Goal: Task Accomplishment & Management: Manage account settings

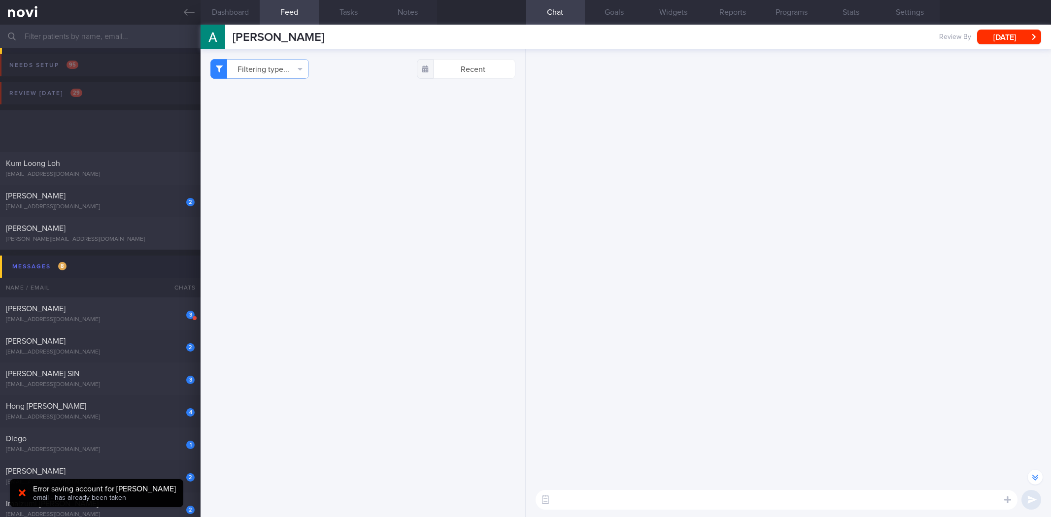
select select "8"
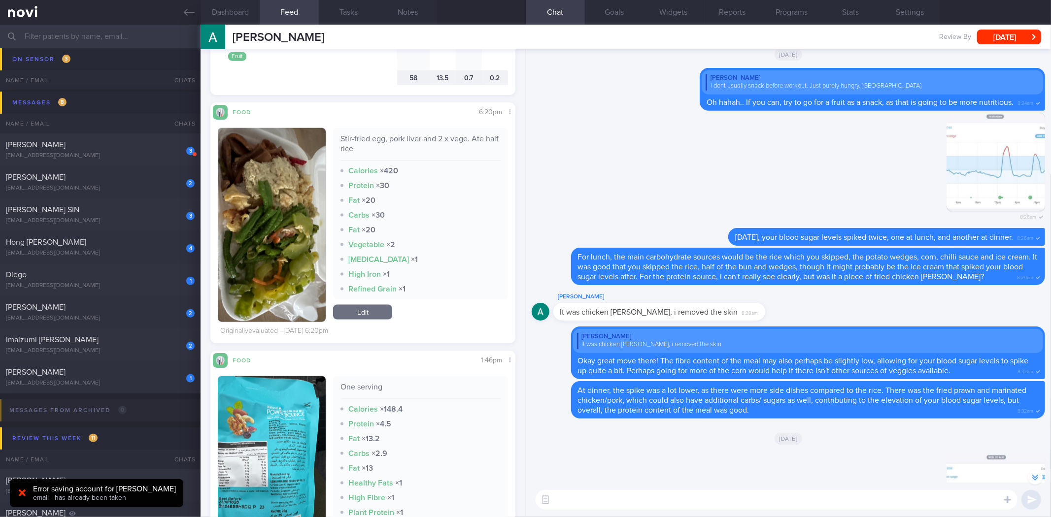
click at [878, 499] on textarea at bounding box center [777, 500] width 482 height 20
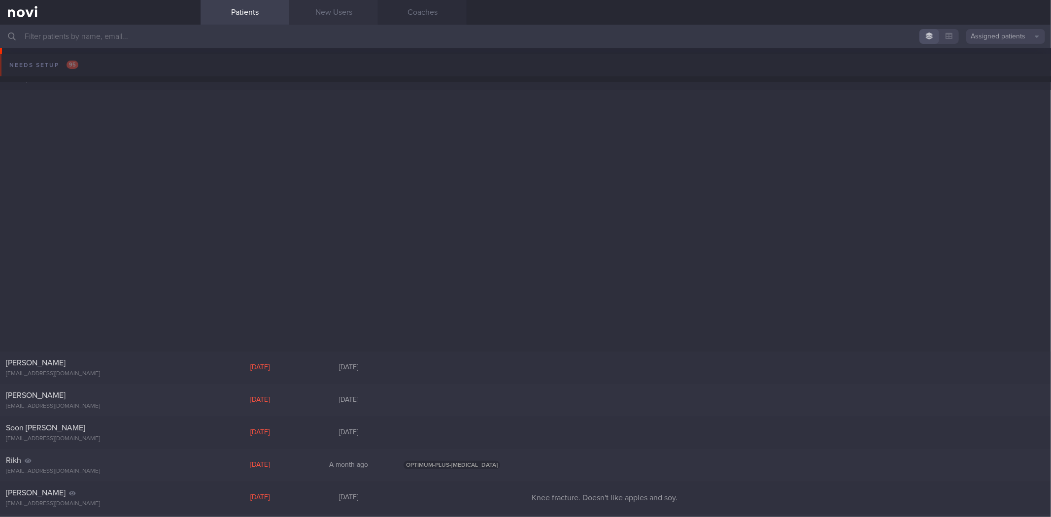
scroll to position [657, 0]
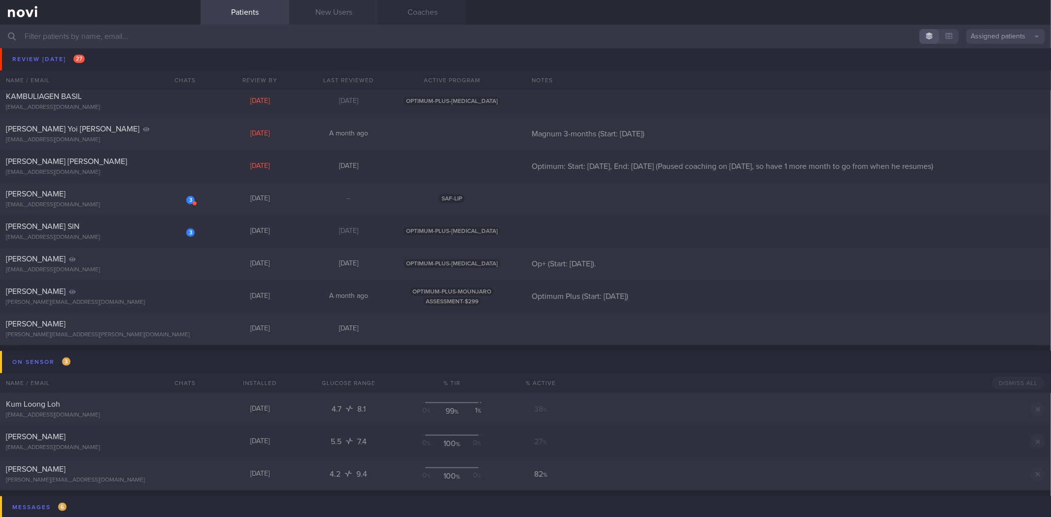
click at [301, 8] on link "New Users" at bounding box center [333, 12] width 89 height 25
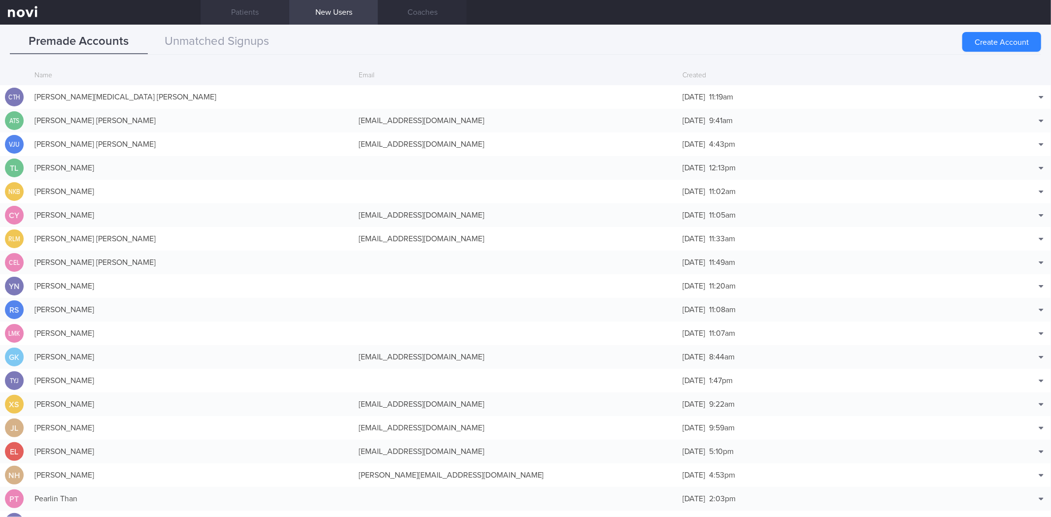
click at [238, 13] on link "Patients" at bounding box center [245, 12] width 89 height 25
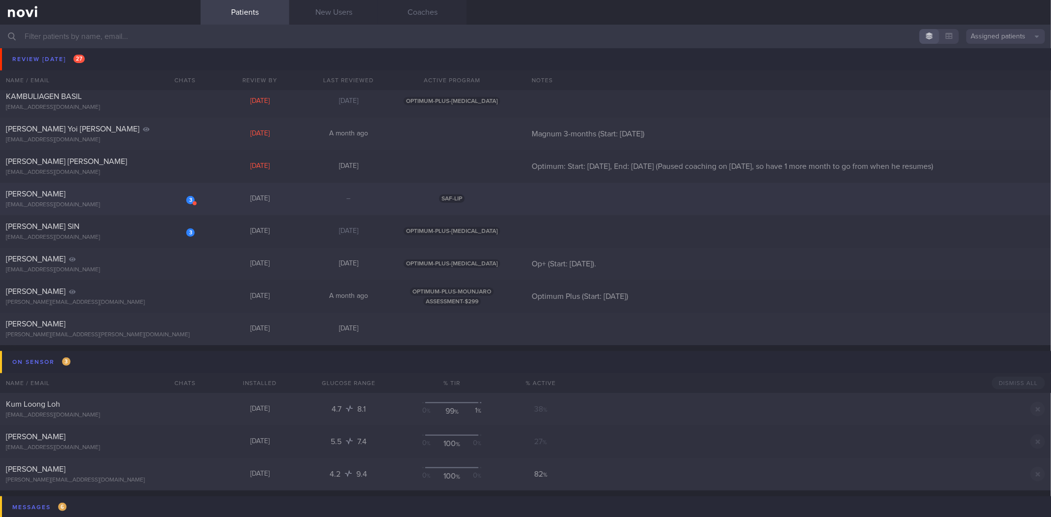
click at [117, 202] on div "[EMAIL_ADDRESS][DOMAIN_NAME]" at bounding box center [100, 204] width 189 height 7
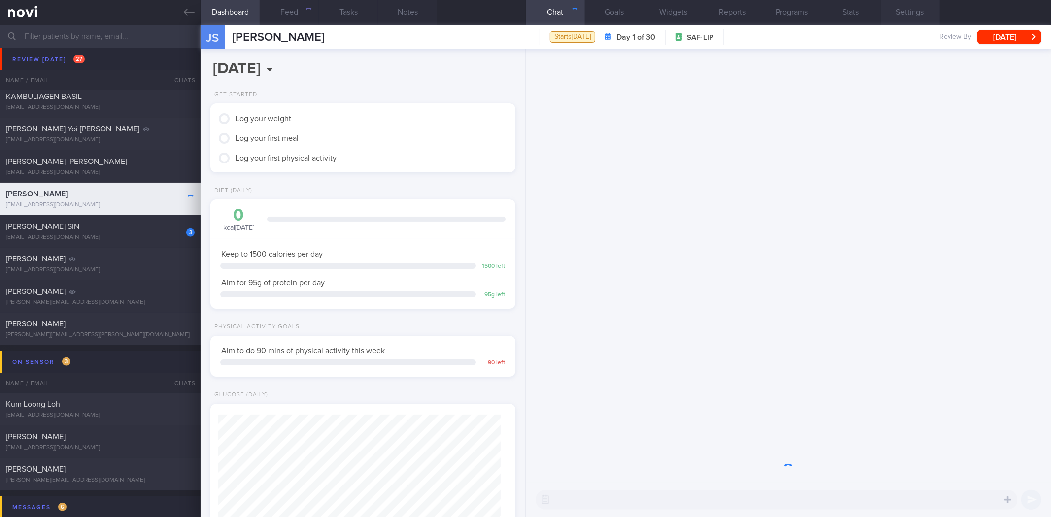
scroll to position [141, 282]
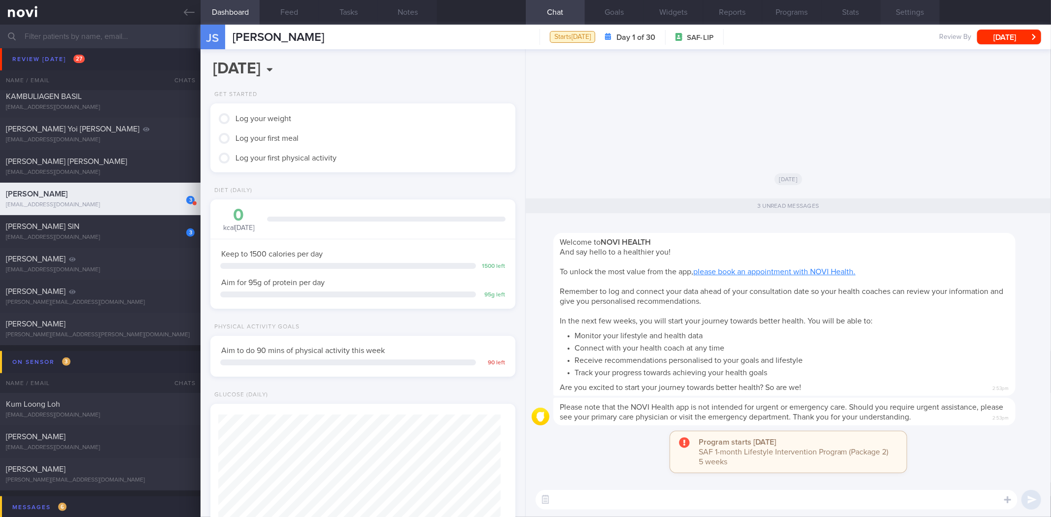
click at [916, 7] on button "Settings" at bounding box center [909, 12] width 59 height 25
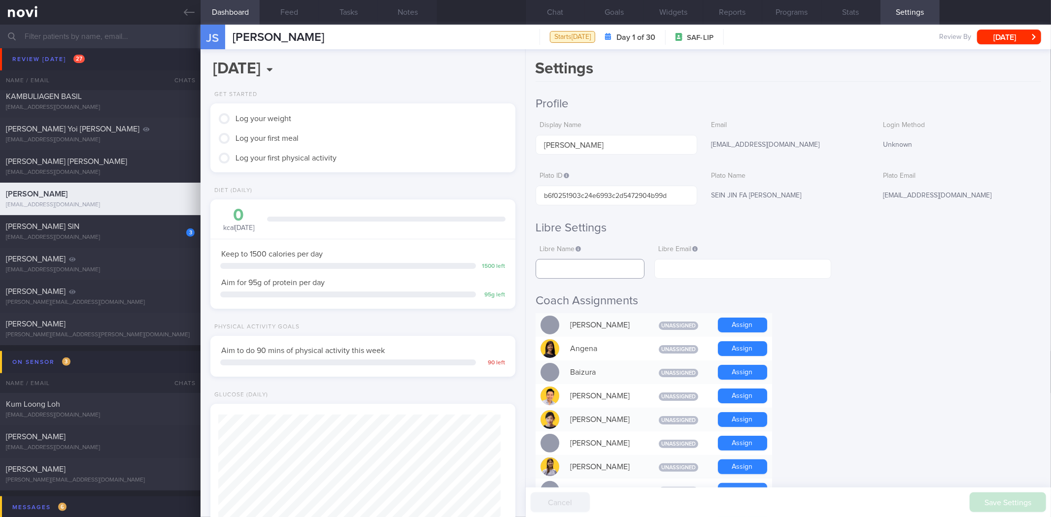
click at [605, 261] on input "text" at bounding box center [590, 269] width 109 height 20
paste input "[PERSON_NAME]"
type input "[PERSON_NAME]"
click at [683, 268] on input "text" at bounding box center [742, 269] width 176 height 20
paste input "[EMAIL_ADDRESS][DOMAIN_NAME]"
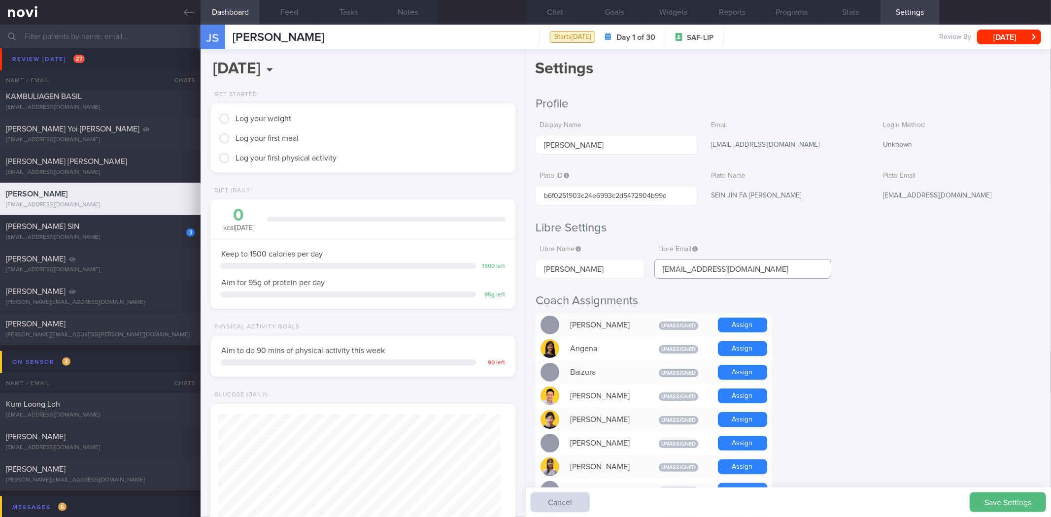
type input "[EMAIL_ADDRESS][DOMAIN_NAME]"
click at [1026, 506] on button "Save Settings" at bounding box center [1008, 503] width 76 height 20
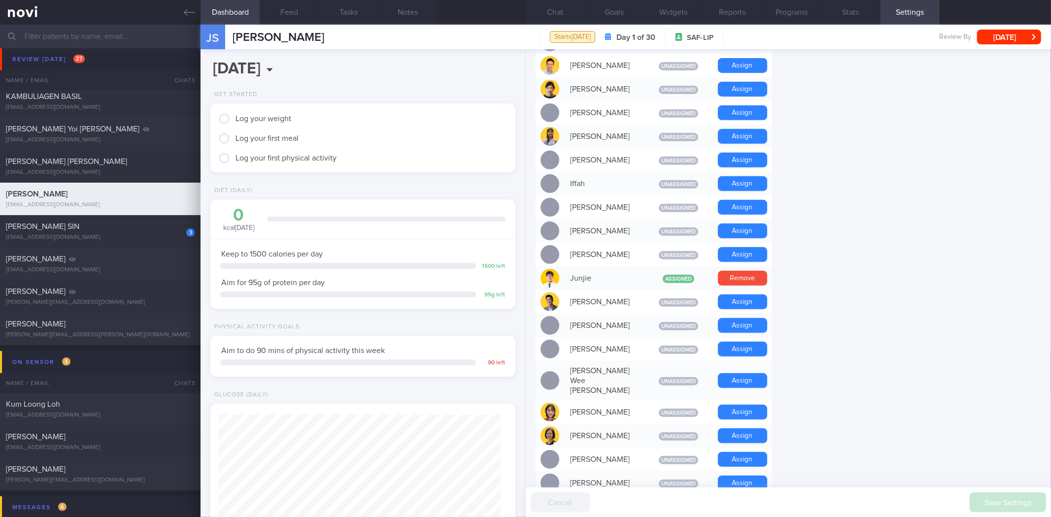
scroll to position [547, 0]
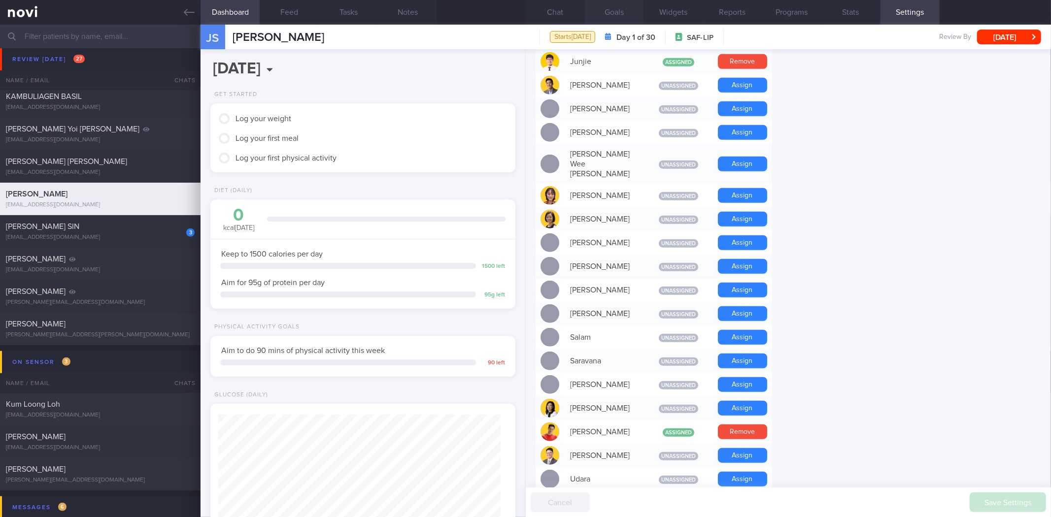
click at [607, 15] on button "Goals" at bounding box center [614, 12] width 59 height 25
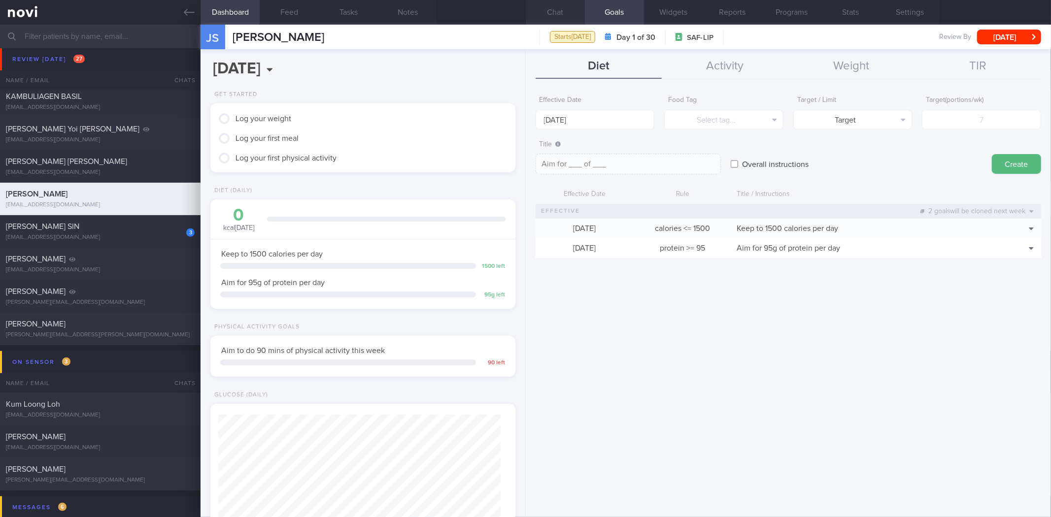
click at [572, 13] on button "Chat" at bounding box center [555, 12] width 59 height 25
